Goal: Task Accomplishment & Management: Manage account settings

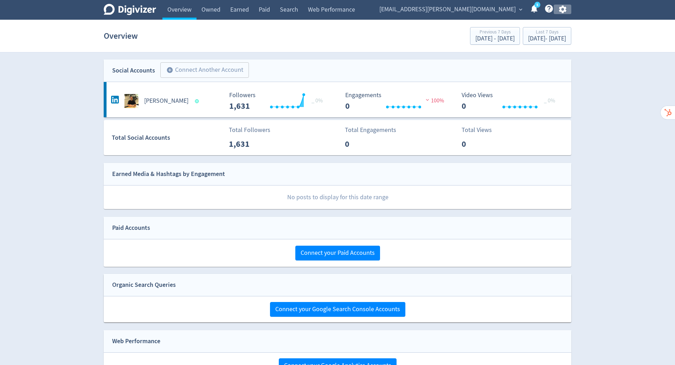
click at [565, 11] on icon "button" at bounding box center [562, 10] width 7 height 8
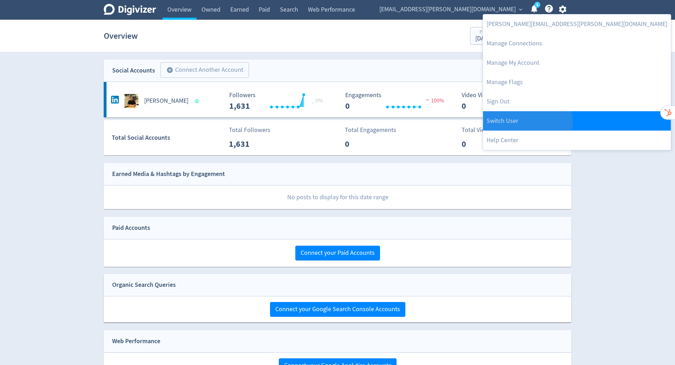
click at [521, 121] on link "Switch User" at bounding box center [577, 120] width 188 height 19
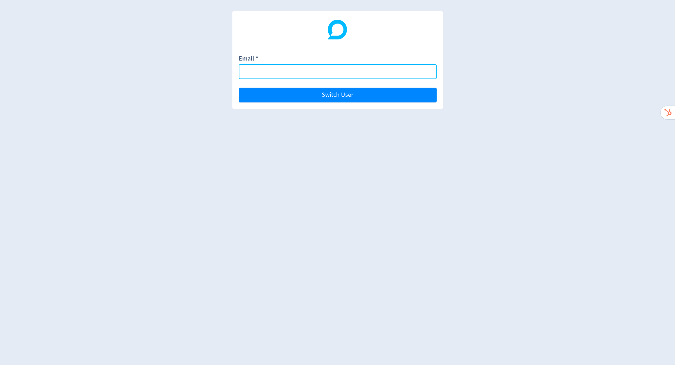
click at [329, 69] on input "Email *" at bounding box center [338, 71] width 198 height 15
paste input "[PERSON_NAME][EMAIL_ADDRESS][PERSON_NAME][DOMAIN_NAME]"
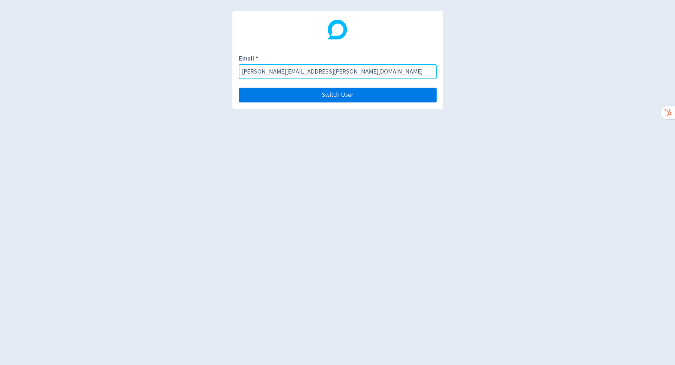
type input "[PERSON_NAME][EMAIL_ADDRESS][PERSON_NAME][DOMAIN_NAME]"
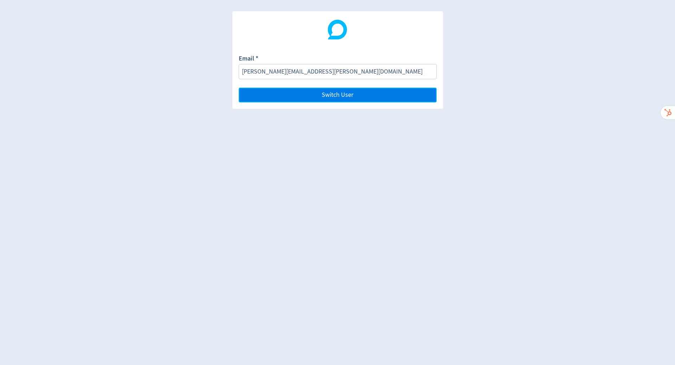
click at [377, 91] on button "Switch User" at bounding box center [338, 95] width 198 height 15
